Goal: Find specific page/section: Find specific page/section

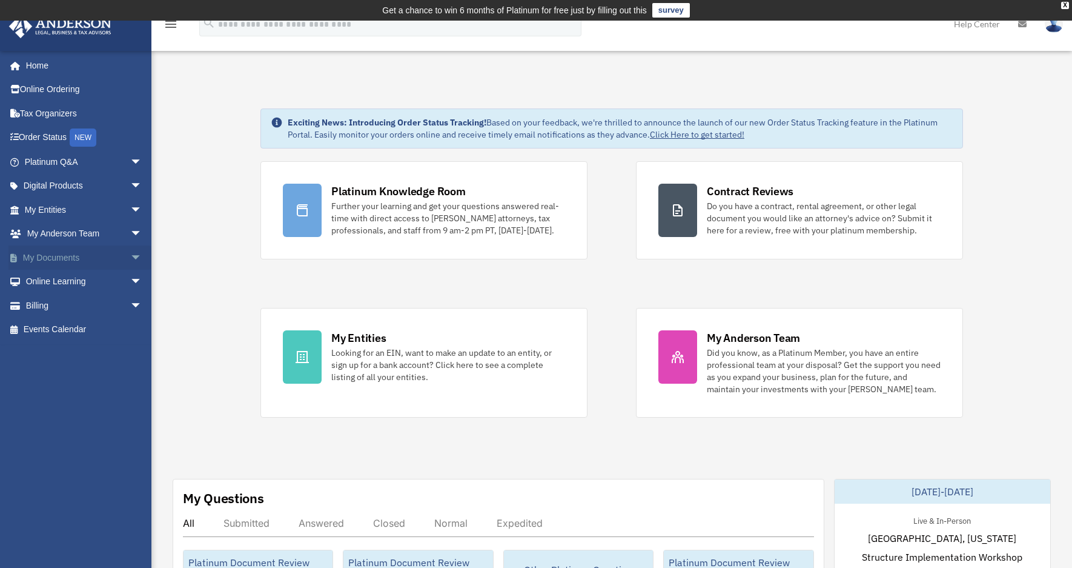
click at [110, 256] on link "My Documents arrow_drop_down" at bounding box center [84, 257] width 152 height 24
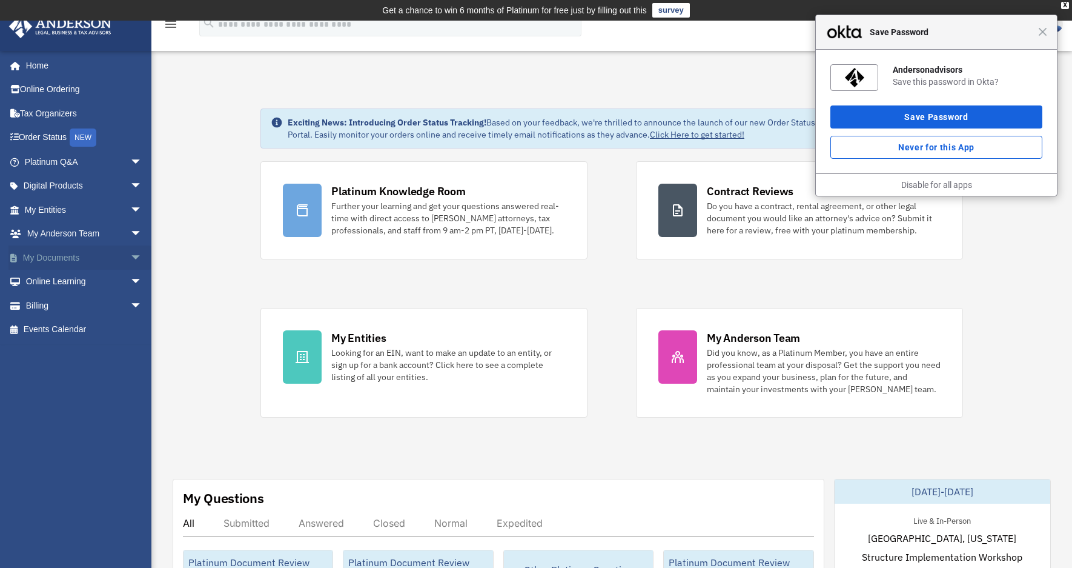
click at [130, 255] on span "arrow_drop_down" at bounding box center [142, 257] width 24 height 25
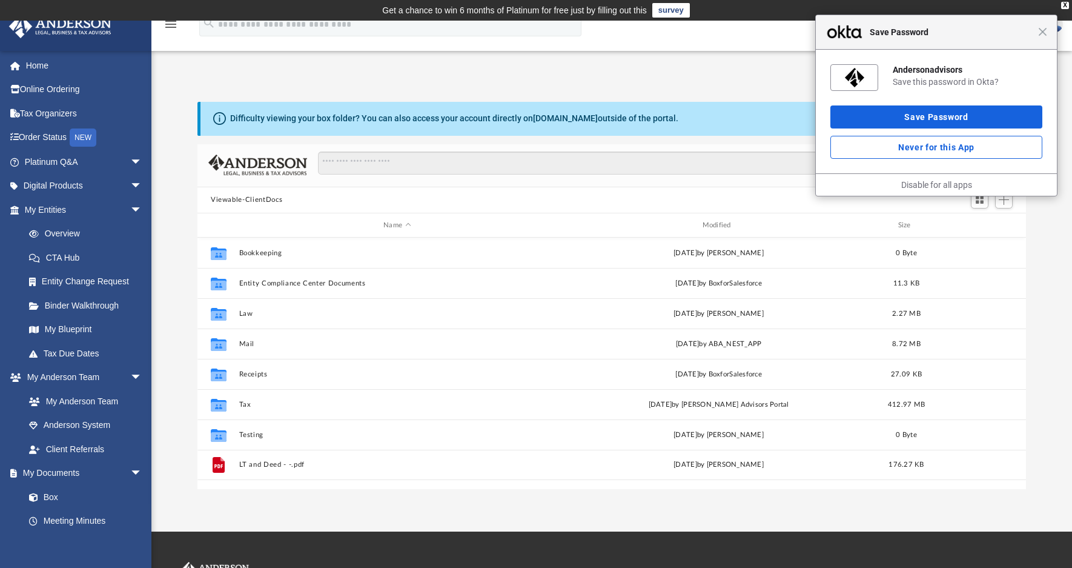
click at [1036, 33] on span "Save Password" at bounding box center [951, 32] width 174 height 15
click at [1046, 36] on span "Close" at bounding box center [1042, 31] width 9 height 9
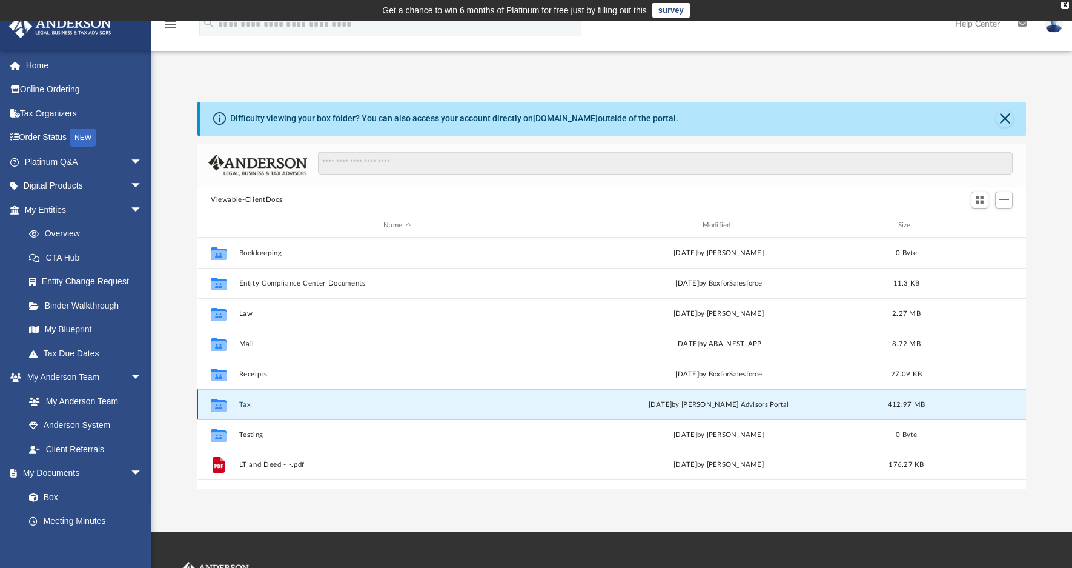
click at [243, 405] on button "Tax" at bounding box center [397, 404] width 316 height 8
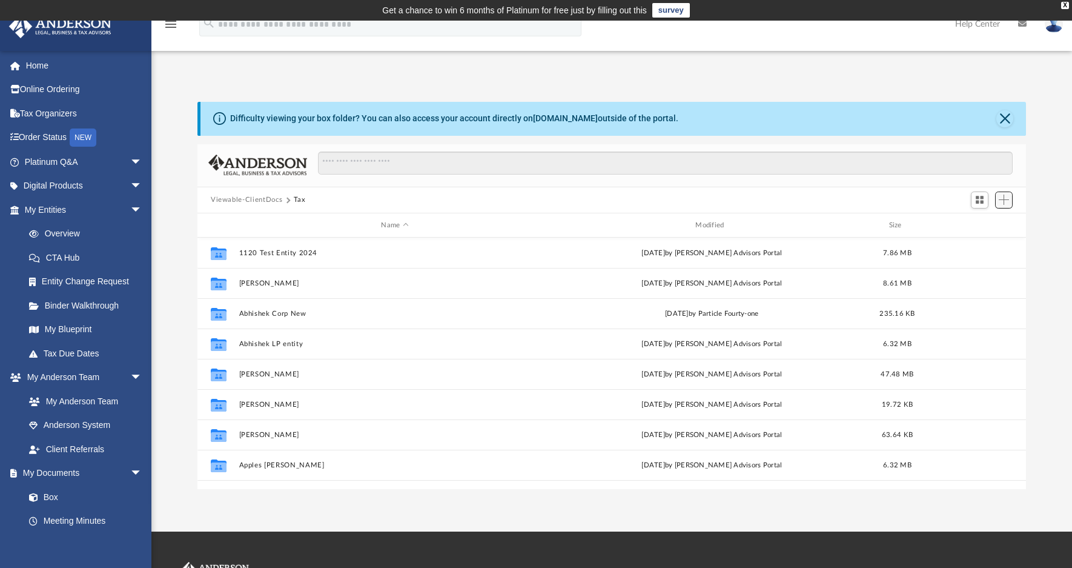
click at [1005, 199] on span "Add" at bounding box center [1004, 199] width 10 height 10
click at [1040, 222] on div "Difficulty viewing your box folder? You can also access your account directly o…" at bounding box center [611, 295] width 921 height 387
click at [981, 201] on span "Switch to Grid View" at bounding box center [980, 199] width 10 height 10
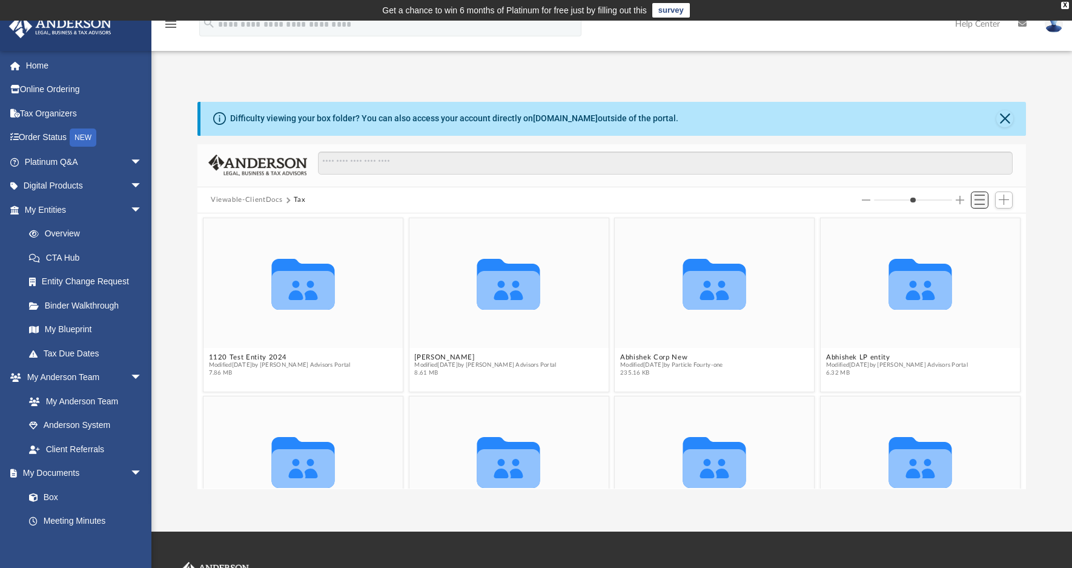
click at [984, 202] on span "Switch to List View" at bounding box center [980, 199] width 10 height 10
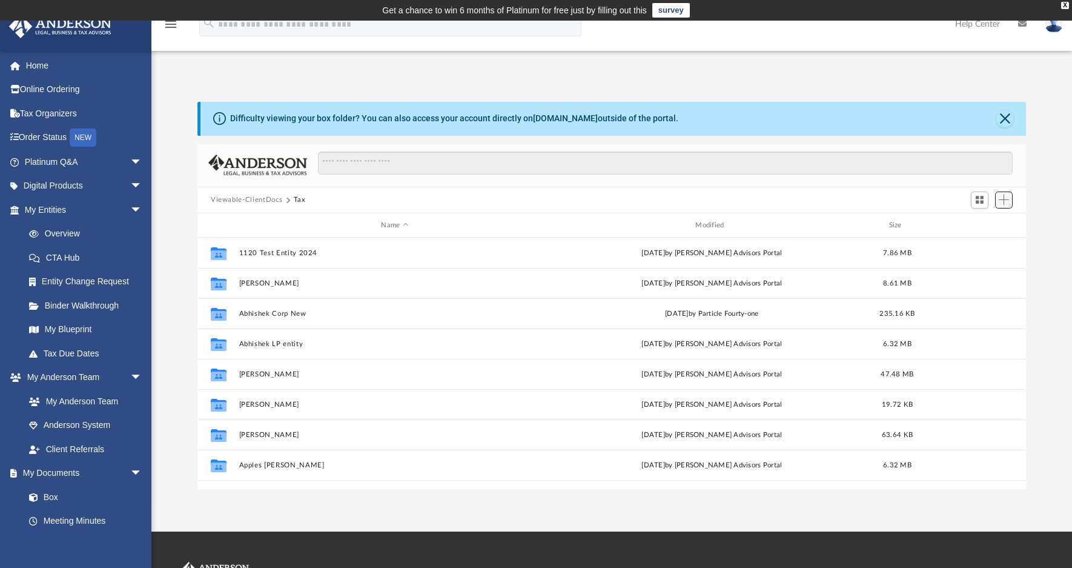
click at [1009, 200] on button "Add" at bounding box center [1004, 199] width 18 height 17
click at [1005, 115] on button "Close" at bounding box center [1005, 118] width 17 height 17
